Goal: Information Seeking & Learning: Learn about a topic

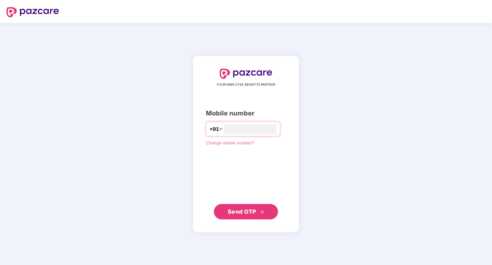
type input "**********"
click at [257, 211] on span "Send OTP" at bounding box center [246, 211] width 37 height 9
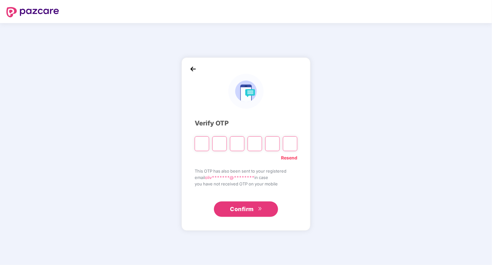
type input "*"
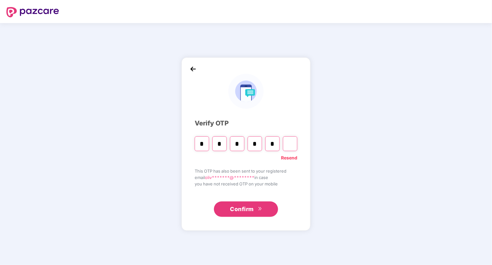
type input "*"
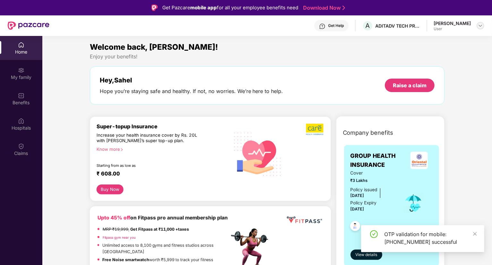
click at [479, 22] on div at bounding box center [480, 26] width 8 height 8
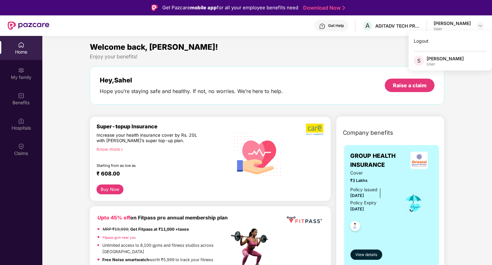
click at [425, 58] on div "S" at bounding box center [419, 60] width 13 height 11
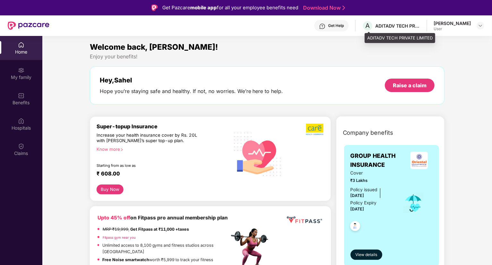
click at [392, 27] on div "ADITADV TECH PRIVATE LIMITED" at bounding box center [397, 26] width 45 height 6
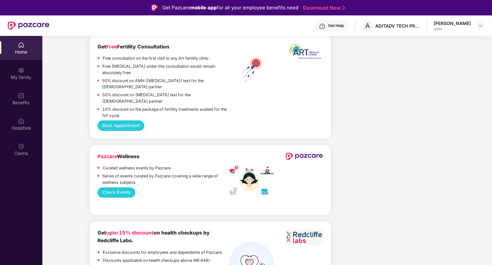
scroll to position [812, 0]
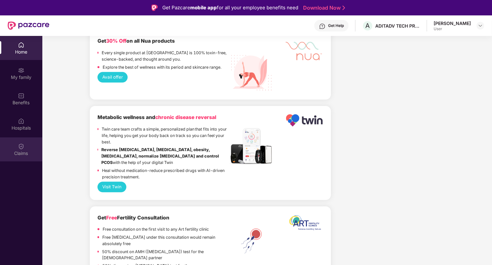
click at [22, 142] on div at bounding box center [21, 145] width 6 height 6
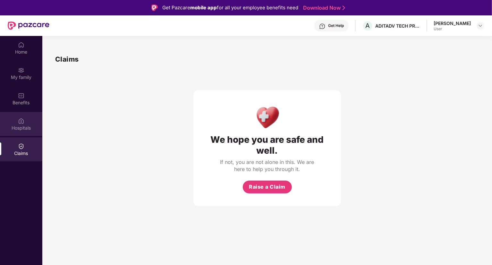
click at [27, 123] on div "Hospitals" at bounding box center [21, 124] width 42 height 24
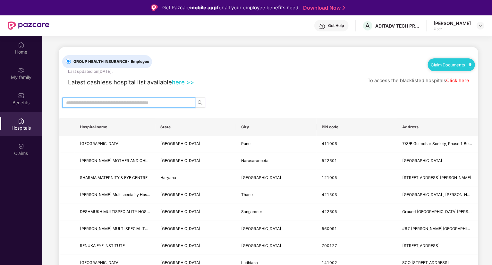
click at [119, 102] on input "text" at bounding box center [126, 102] width 120 height 7
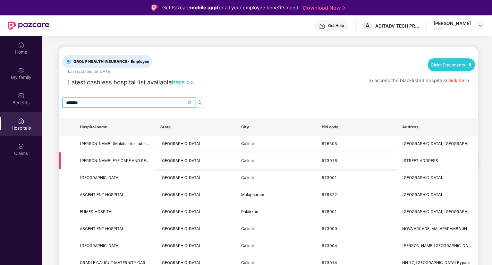
scroll to position [27, 0]
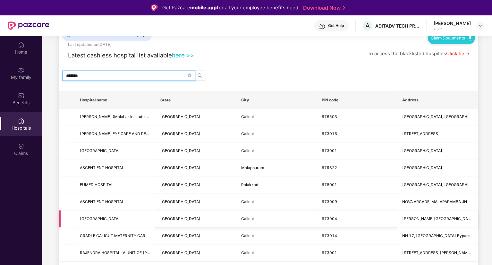
type input "*******"
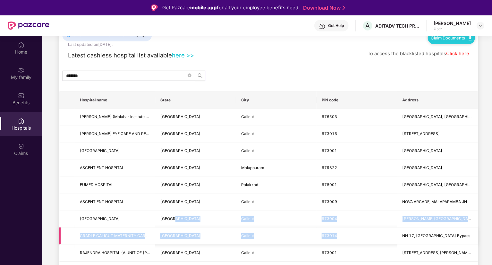
drag, startPoint x: 172, startPoint y: 221, endPoint x: 400, endPoint y: 227, distance: 228.3
click at [400, 227] on tbody "[PERSON_NAME] (Malabar Institute of Medical Sciences Ltd) [GEOGRAPHIC_DATA] [GE…" at bounding box center [268, 185] width 418 height 153
click at [399, 222] on td "[PERSON_NAME][GEOGRAPHIC_DATA]" at bounding box center [437, 218] width 80 height 17
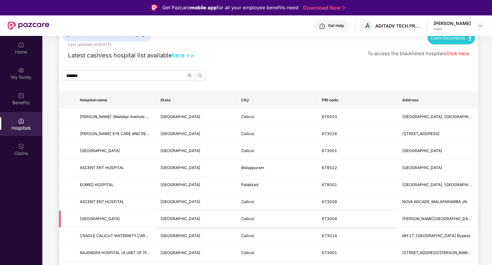
click at [336, 218] on span "673004" at bounding box center [328, 218] width 15 height 5
click at [120, 216] on span "[GEOGRAPHIC_DATA]" at bounding box center [115, 219] width 70 height 6
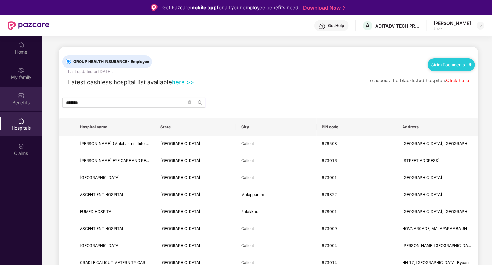
click at [21, 106] on div "Benefits" at bounding box center [21, 99] width 42 height 24
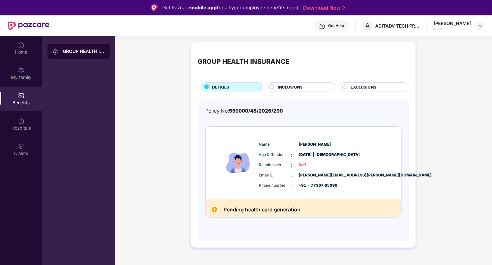
click at [327, 202] on div "Pending health card generation" at bounding box center [303, 208] width 196 height 18
click at [307, 88] on div "INCLUSIONS" at bounding box center [302, 87] width 57 height 7
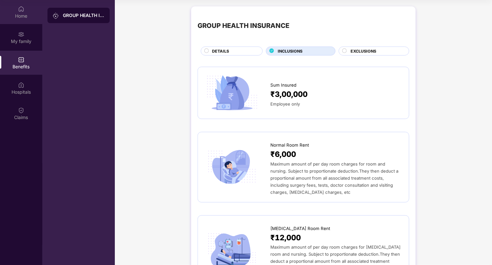
click at [7, 6] on div "Home" at bounding box center [21, 12] width 42 height 24
